Goal: Find specific page/section: Find specific page/section

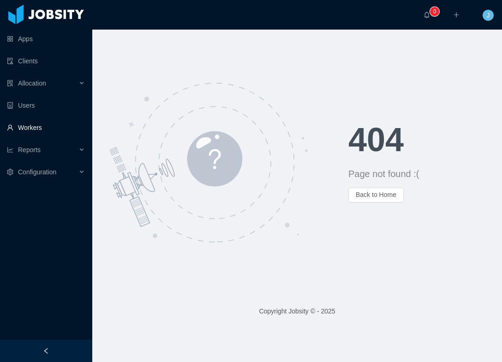
click at [31, 127] on link "Workers" at bounding box center [46, 127] width 78 height 18
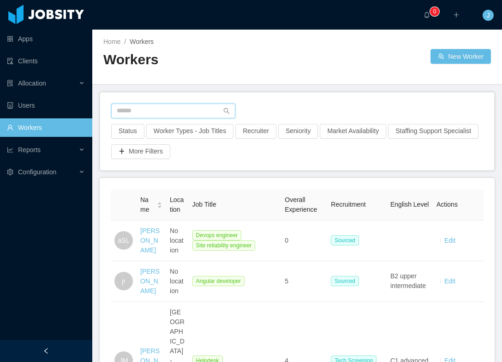
click at [136, 112] on input "text" at bounding box center [173, 110] width 124 height 15
type input "****"
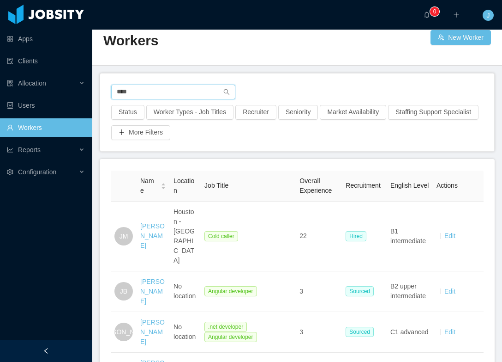
scroll to position [19, 0]
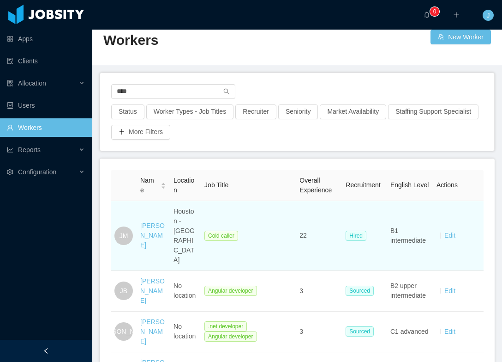
click at [155, 240] on td "[PERSON_NAME]" at bounding box center [153, 236] width 33 height 70
click at [150, 248] on link "[PERSON_NAME]" at bounding box center [152, 235] width 24 height 27
